Goal: Transaction & Acquisition: Purchase product/service

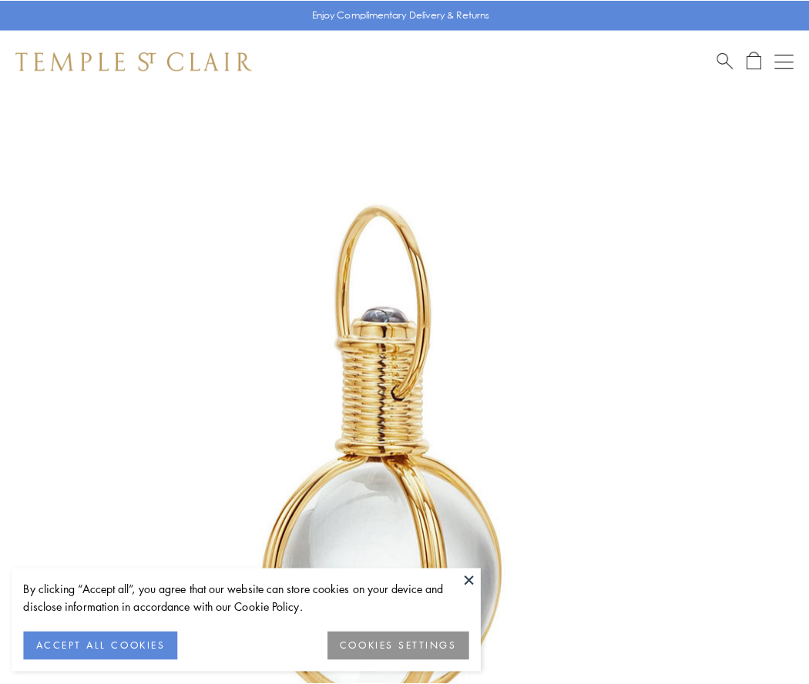
scroll to position [402, 0]
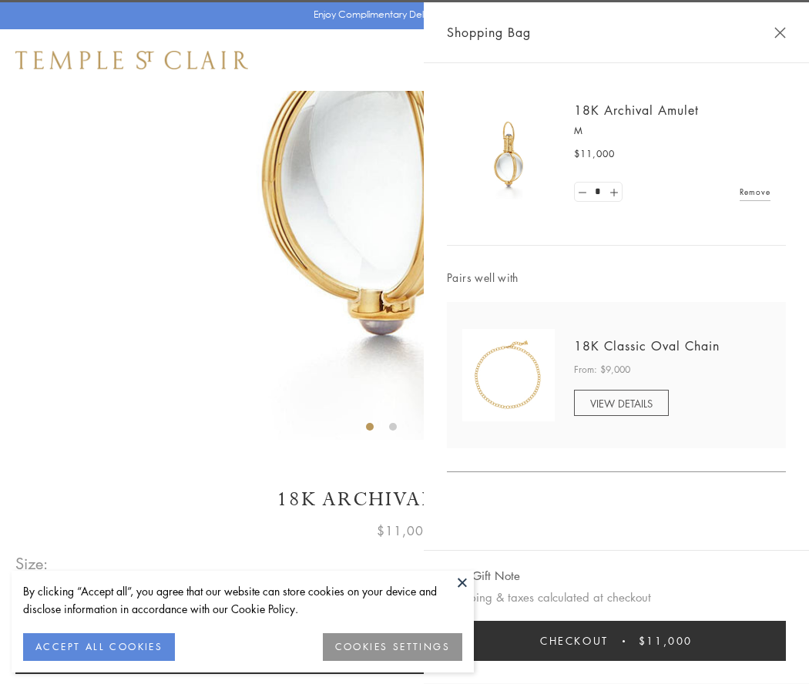
click at [616, 641] on button "Checkout $11,000" at bounding box center [616, 641] width 339 height 40
